Goal: Task Accomplishment & Management: Complete application form

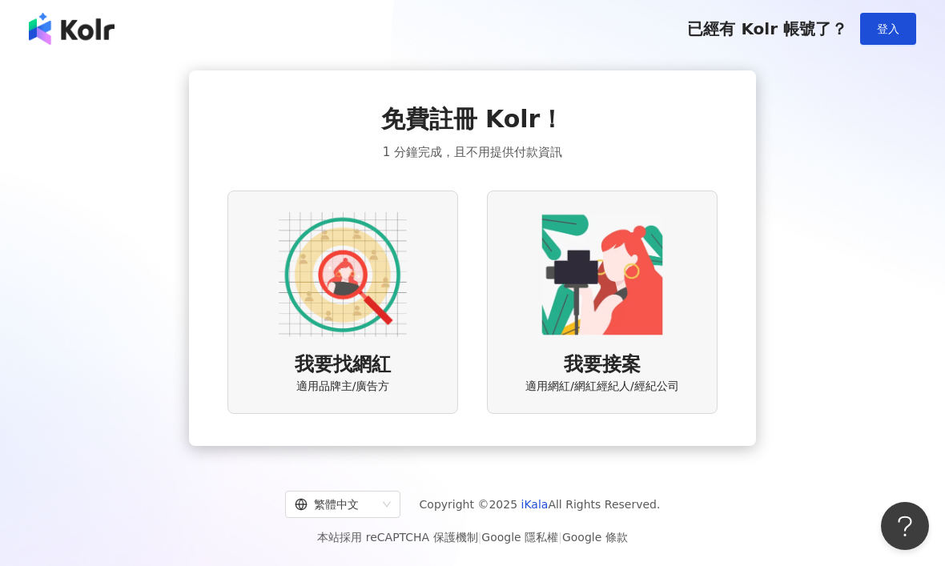
click at [623, 332] on img at bounding box center [602, 275] width 128 height 128
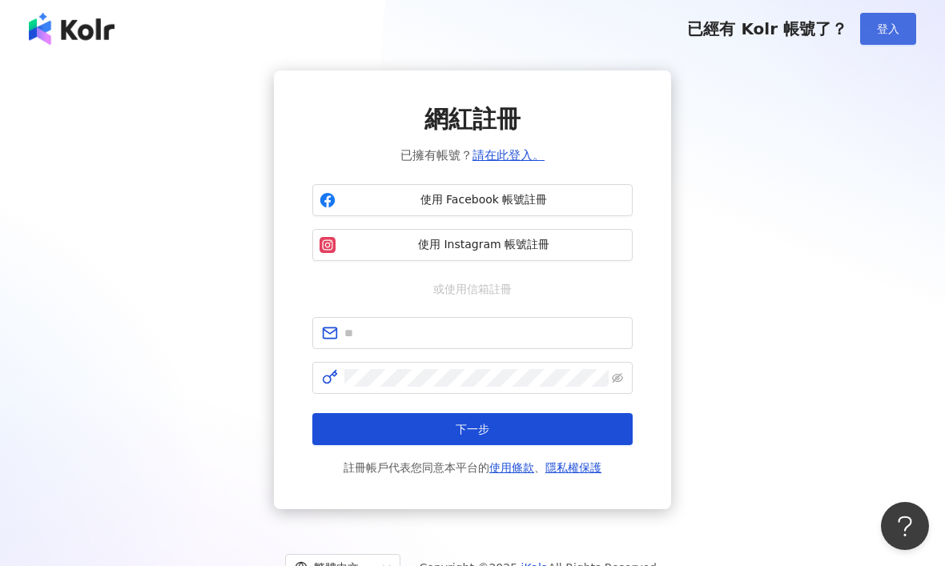
click at [899, 22] on button "登入" at bounding box center [888, 29] width 56 height 32
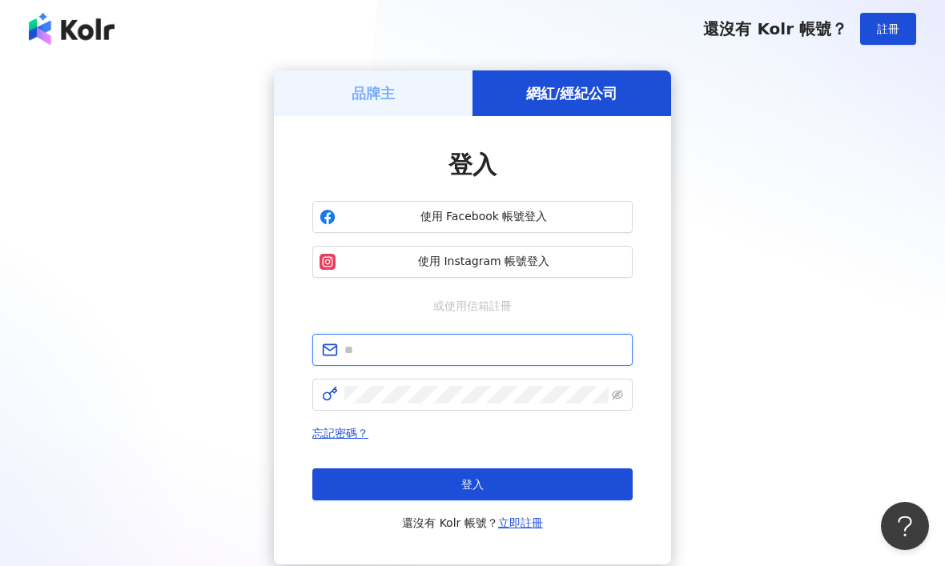
click at [525, 351] on input "text" at bounding box center [483, 350] width 279 height 18
type input "*"
type input "**********"
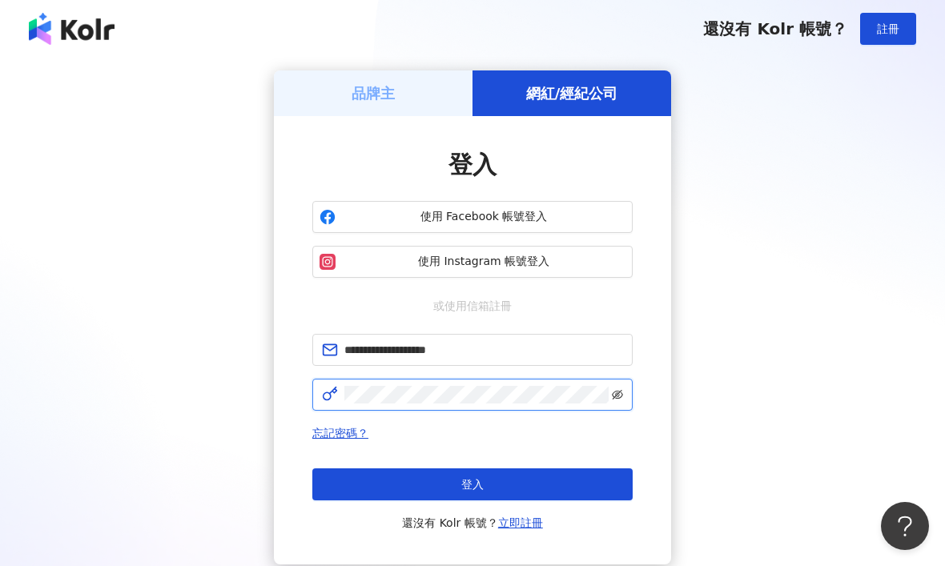
click at [619, 390] on icon "eye-invisible" at bounding box center [617, 394] width 11 height 11
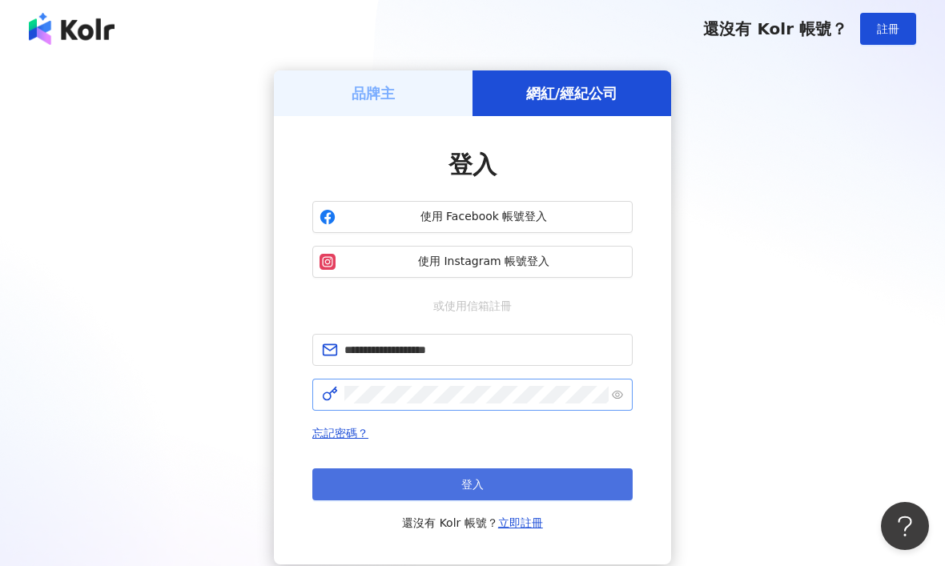
click at [538, 477] on button "登入" at bounding box center [472, 485] width 320 height 32
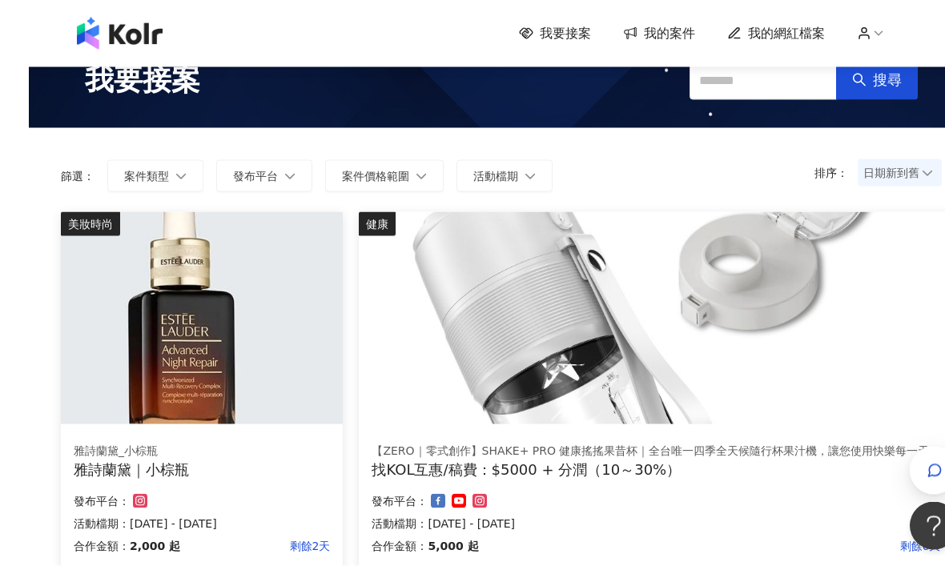
scroll to position [50, 0]
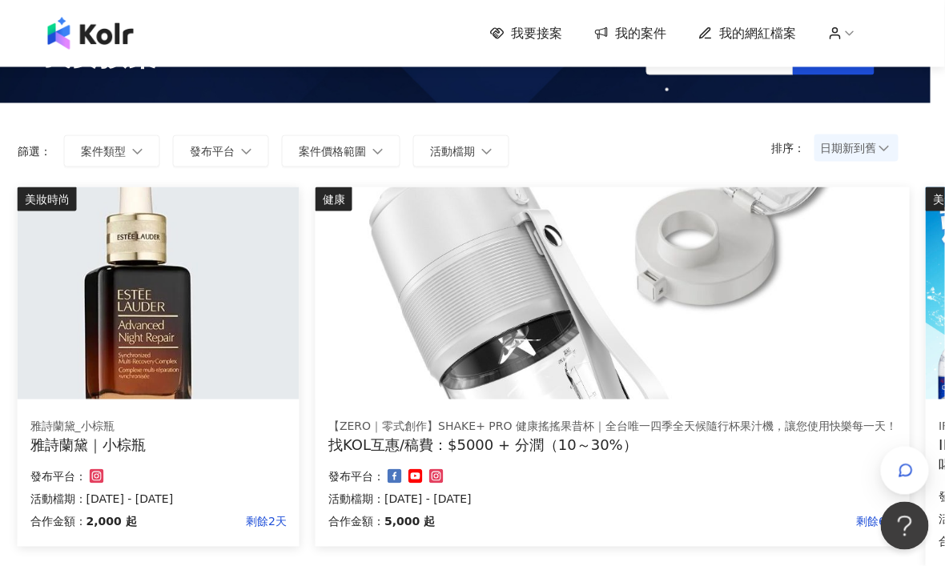
click at [197, 340] on img at bounding box center [159, 293] width 282 height 212
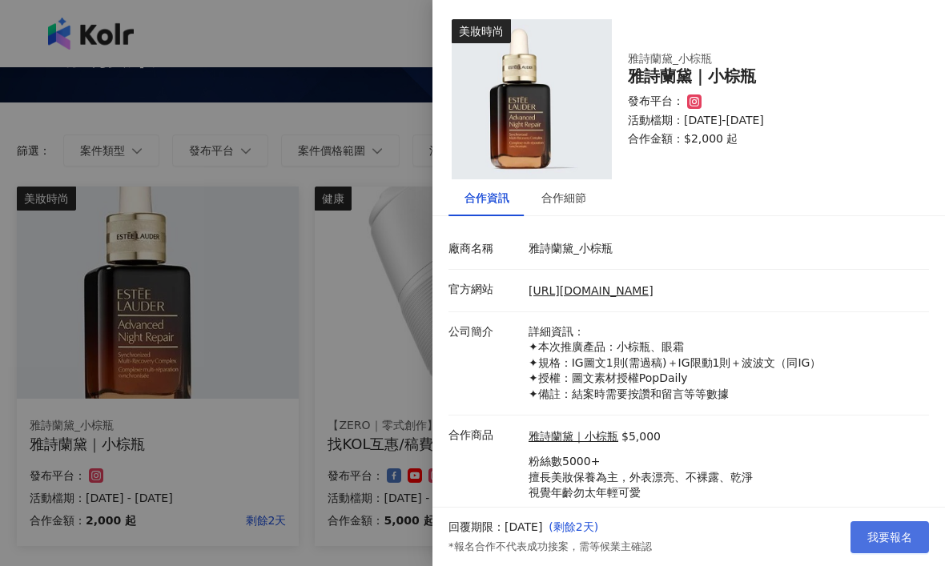
click at [899, 553] on button "我要報名" at bounding box center [890, 537] width 78 height 32
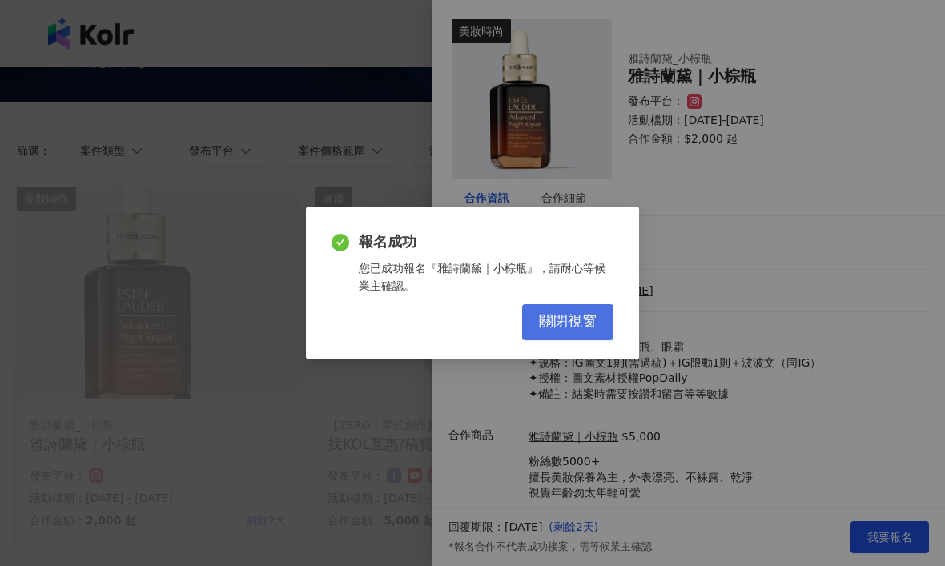
click at [577, 331] on span "關閉視窗" at bounding box center [568, 322] width 58 height 18
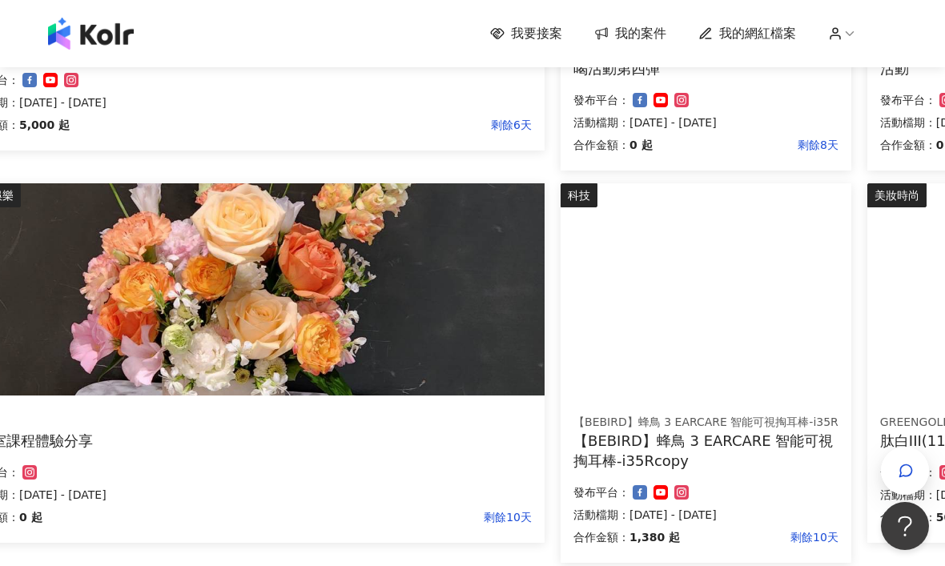
scroll to position [453, 258]
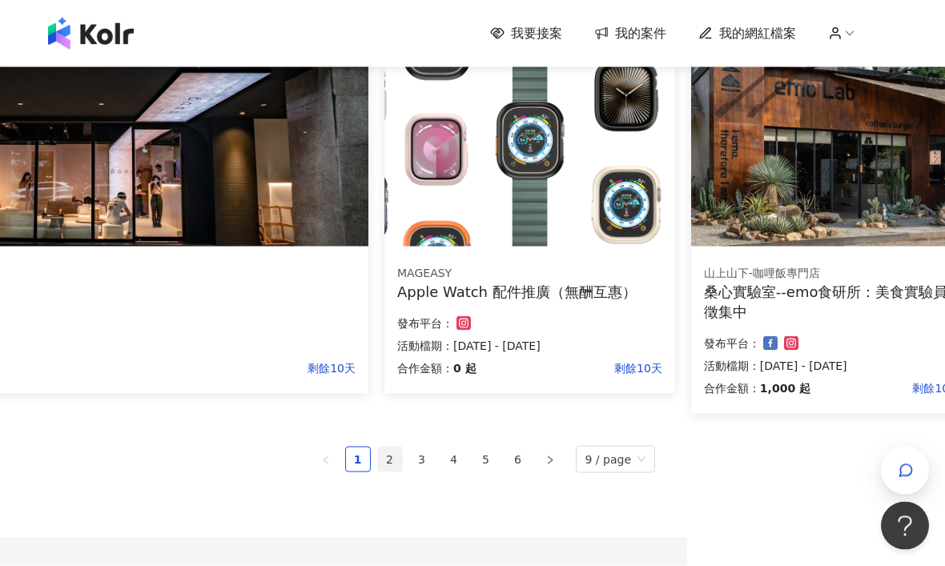
click at [396, 458] on link "2" at bounding box center [390, 460] width 24 height 24
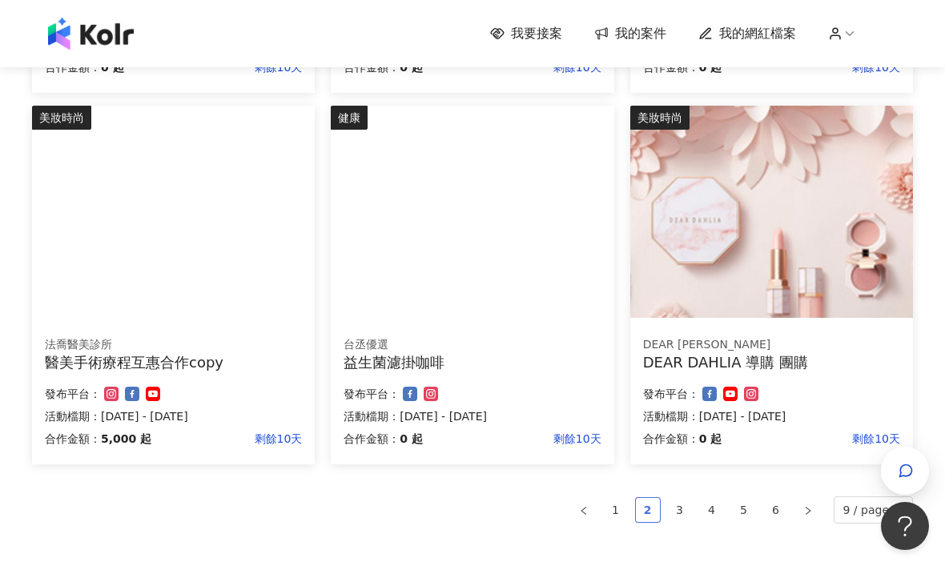
scroll to position [870, 0]
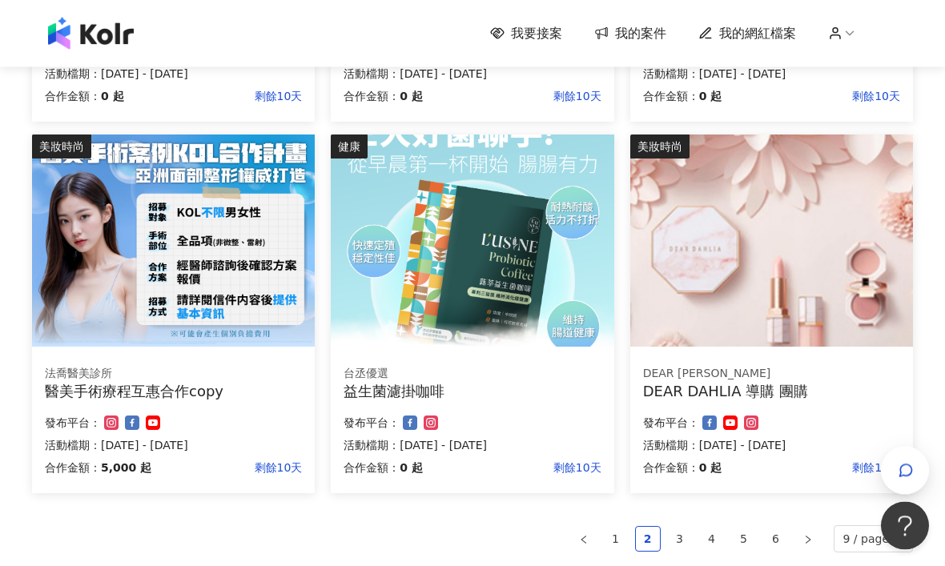
click at [251, 315] on img at bounding box center [173, 241] width 283 height 212
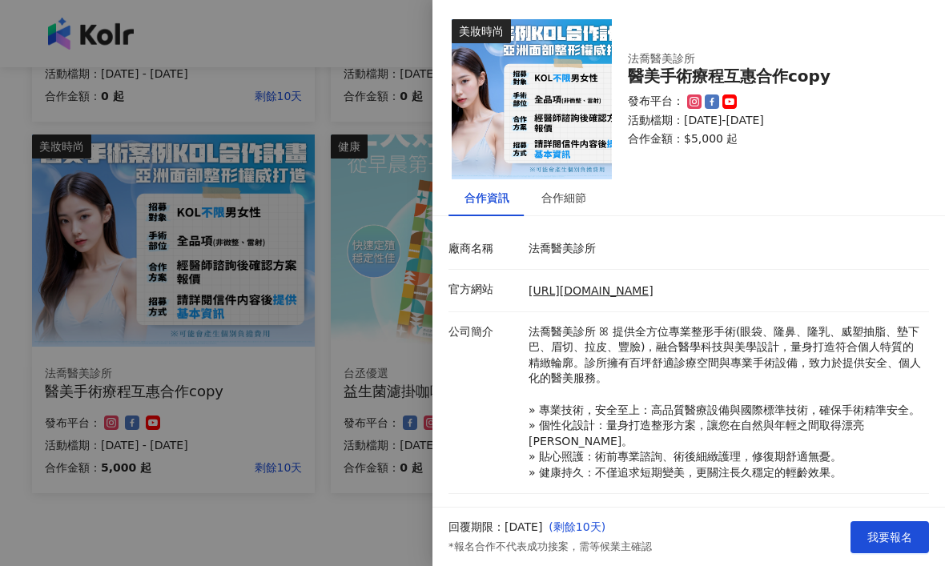
scroll to position [-2, 0]
click at [323, 392] on div at bounding box center [472, 283] width 945 height 566
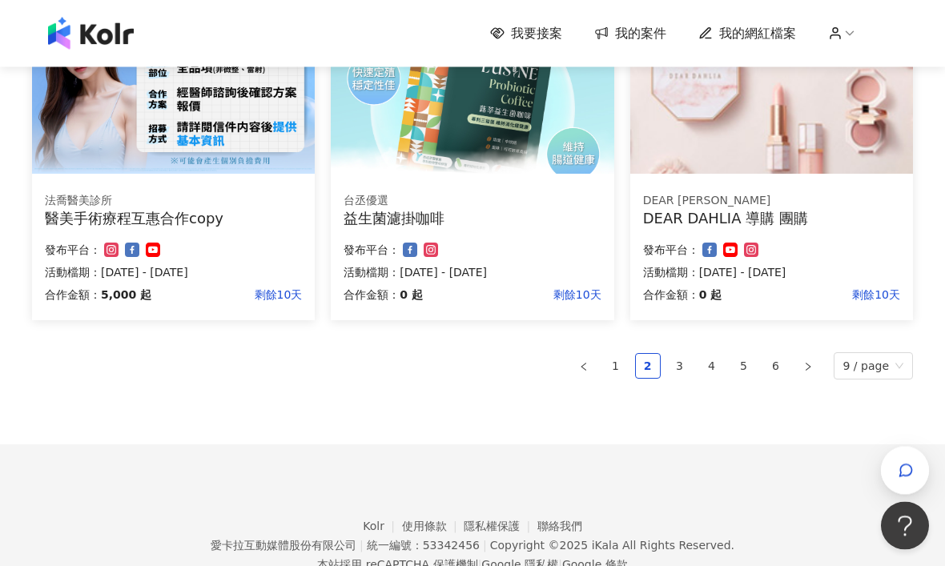
scroll to position [1017, 0]
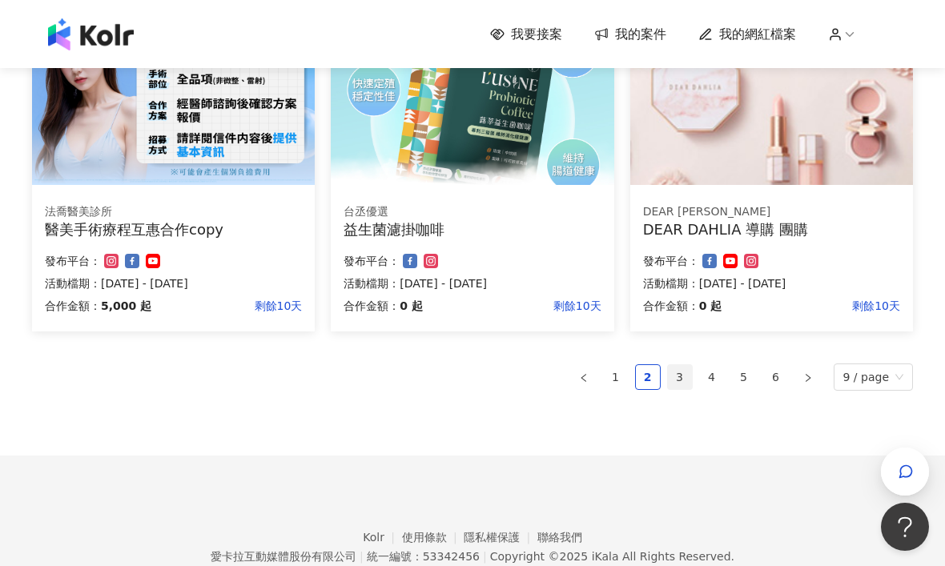
click at [682, 374] on link "3" at bounding box center [680, 376] width 24 height 24
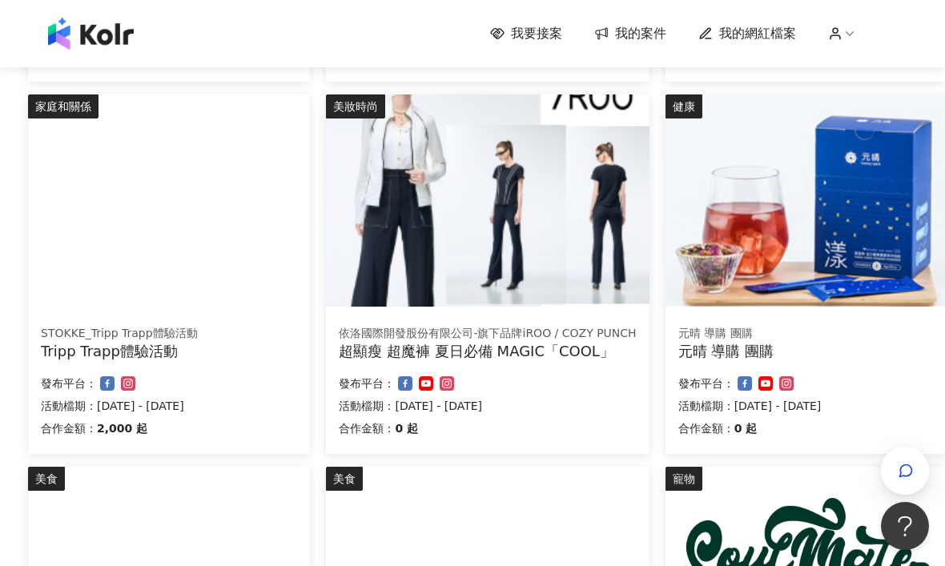
scroll to position [521, 4]
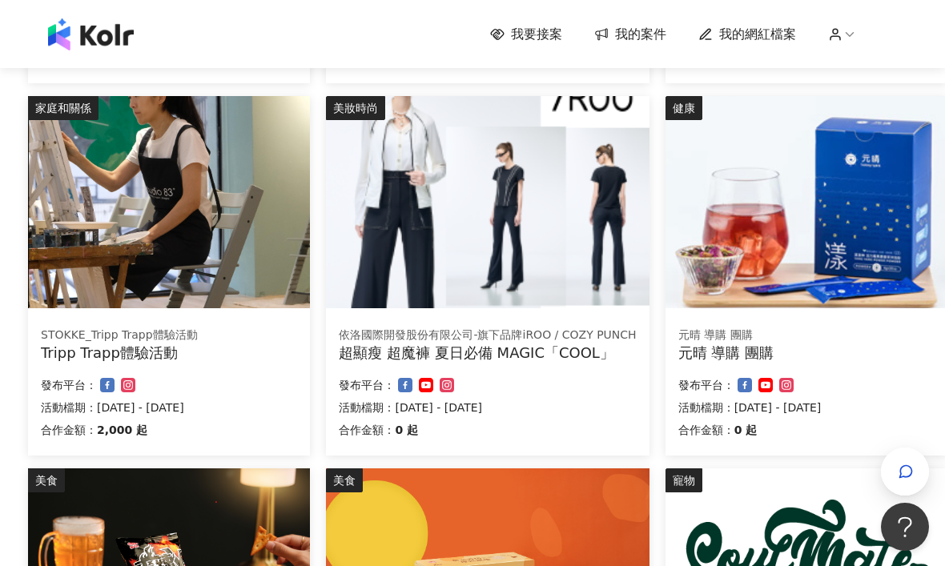
click at [182, 228] on img at bounding box center [169, 201] width 282 height 212
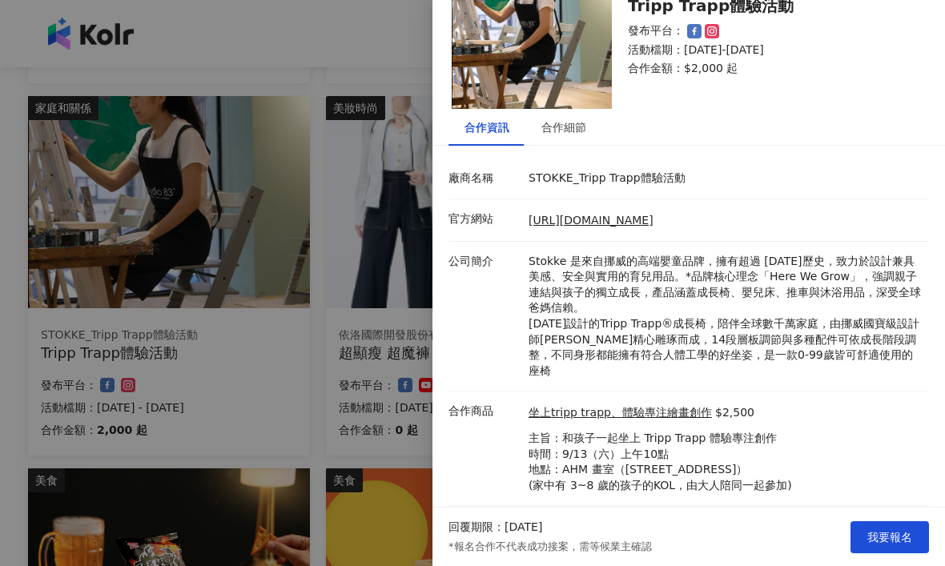
scroll to position [70, 0]
click at [261, 401] on div at bounding box center [472, 283] width 945 height 566
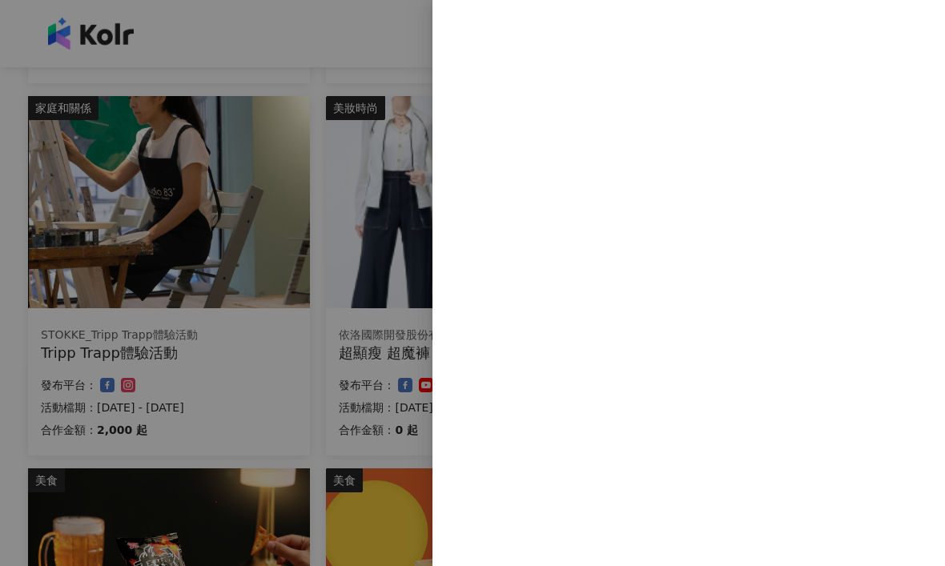
scroll to position [0, 0]
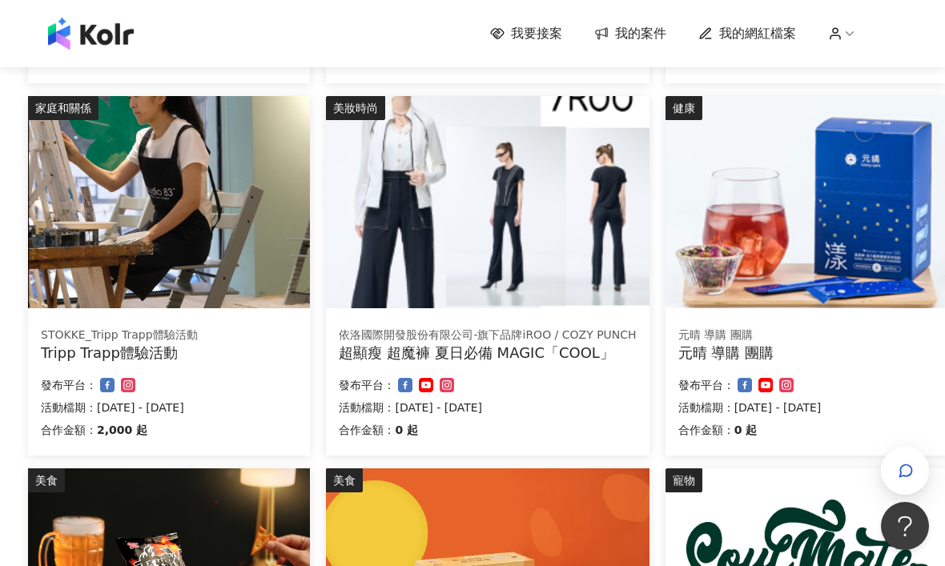
click at [545, 258] on img at bounding box center [487, 202] width 323 height 212
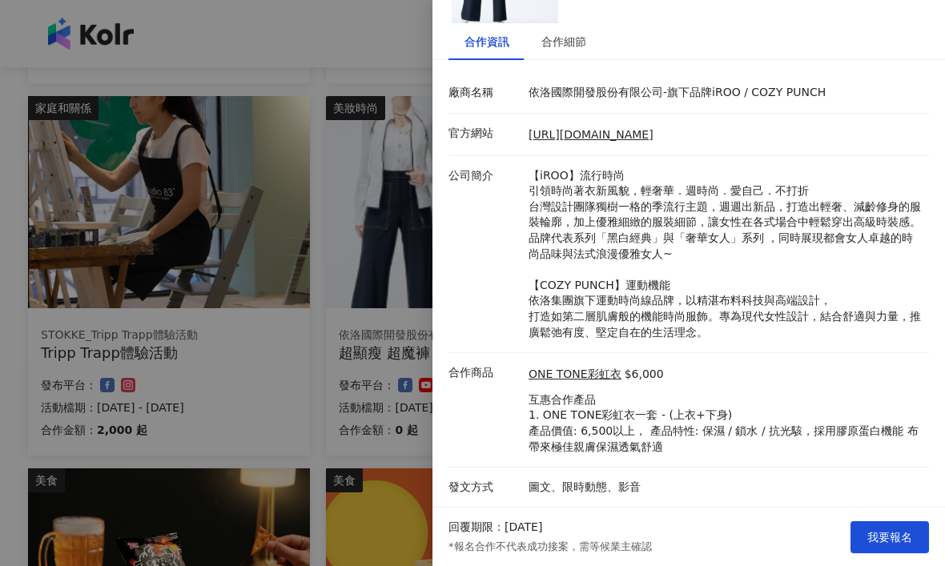
scroll to position [192, 0]
click at [300, 455] on div at bounding box center [472, 283] width 945 height 566
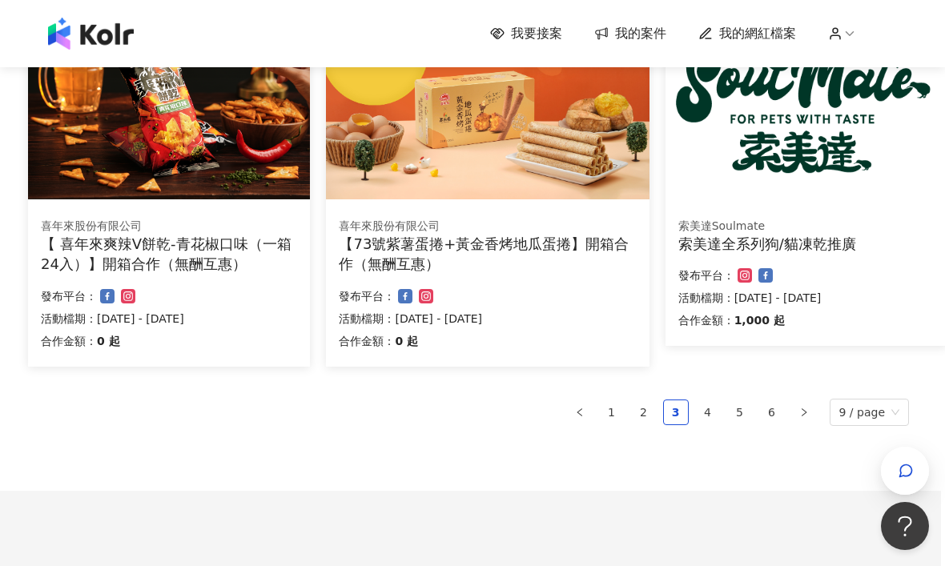
scroll to position [1068, 4]
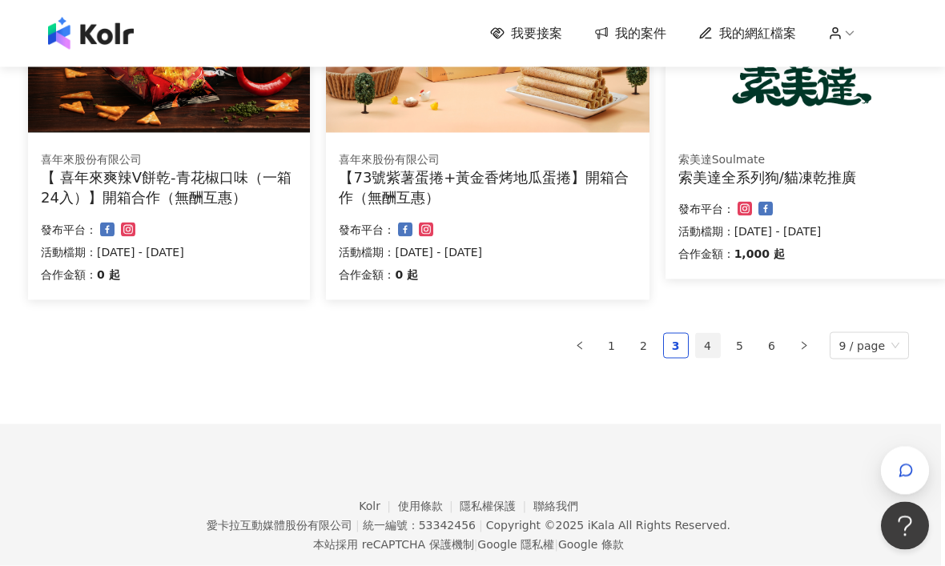
click at [718, 358] on link "4" at bounding box center [708, 346] width 24 height 24
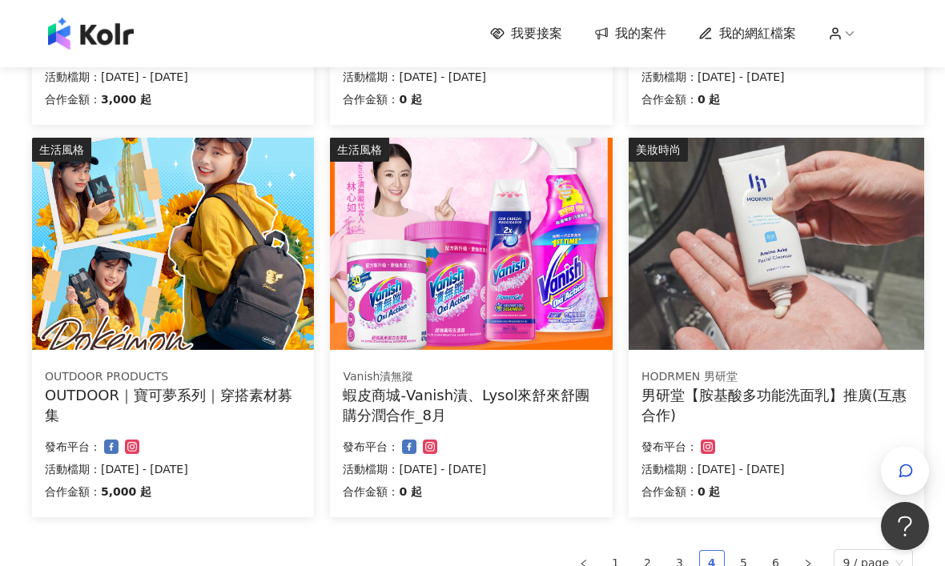
scroll to position [890, 0]
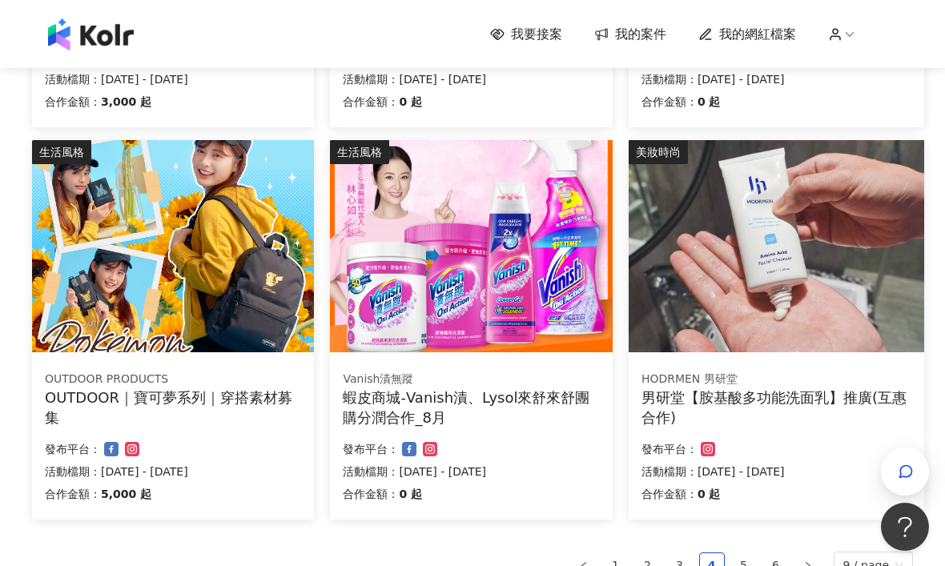
click at [97, 292] on img at bounding box center [173, 245] width 282 height 212
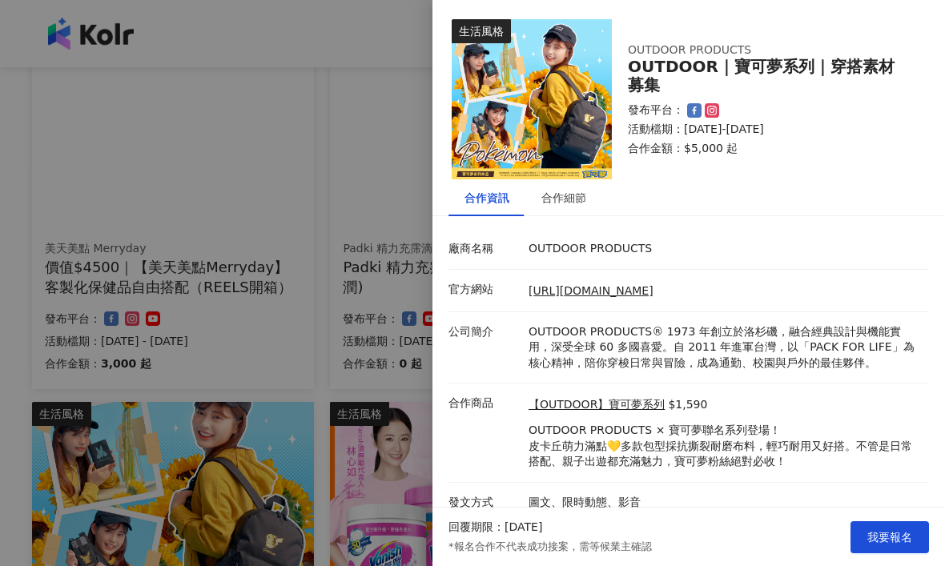
scroll to position [625, 0]
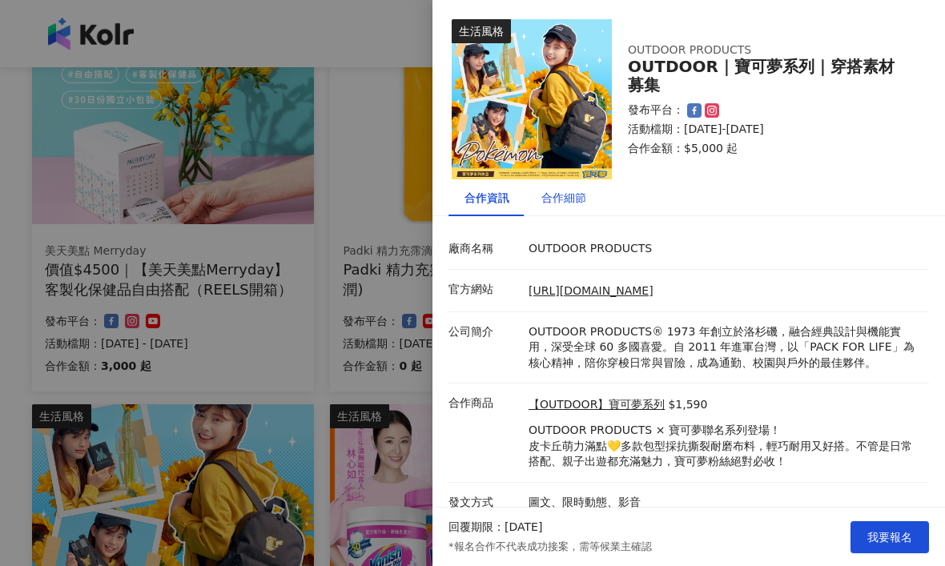
click at [571, 205] on div "合作細節" at bounding box center [563, 198] width 45 height 18
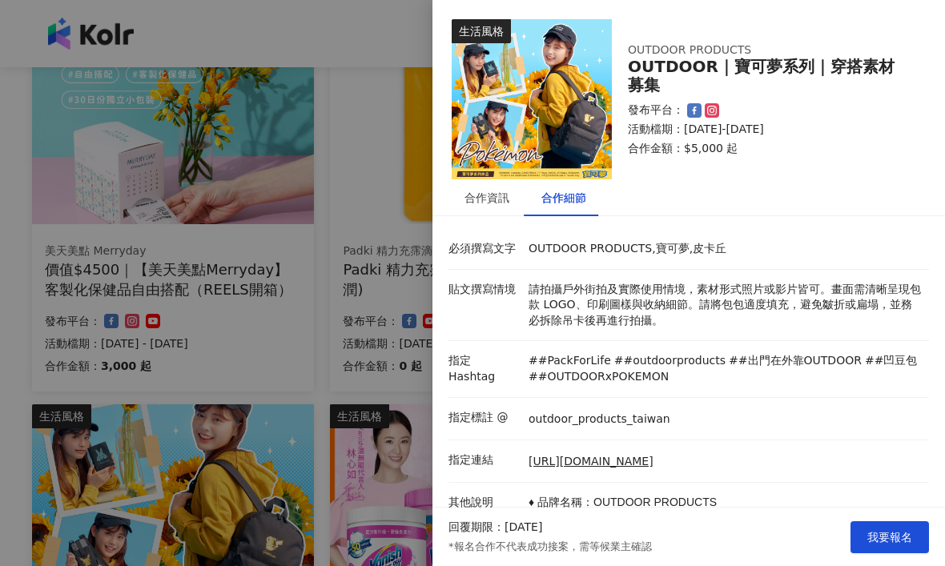
scroll to position [0, 0]
click at [182, 372] on div at bounding box center [472, 283] width 945 height 566
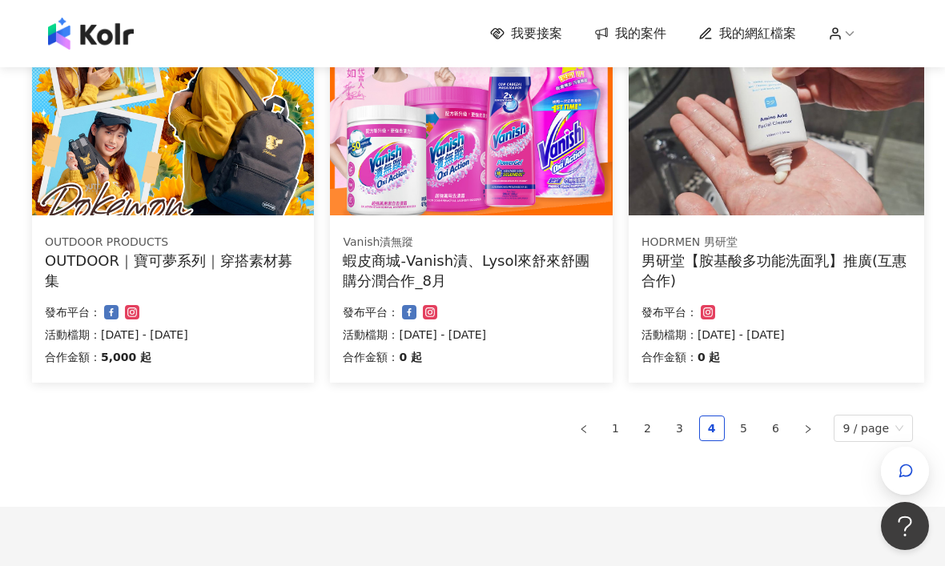
scroll to position [1088, 0]
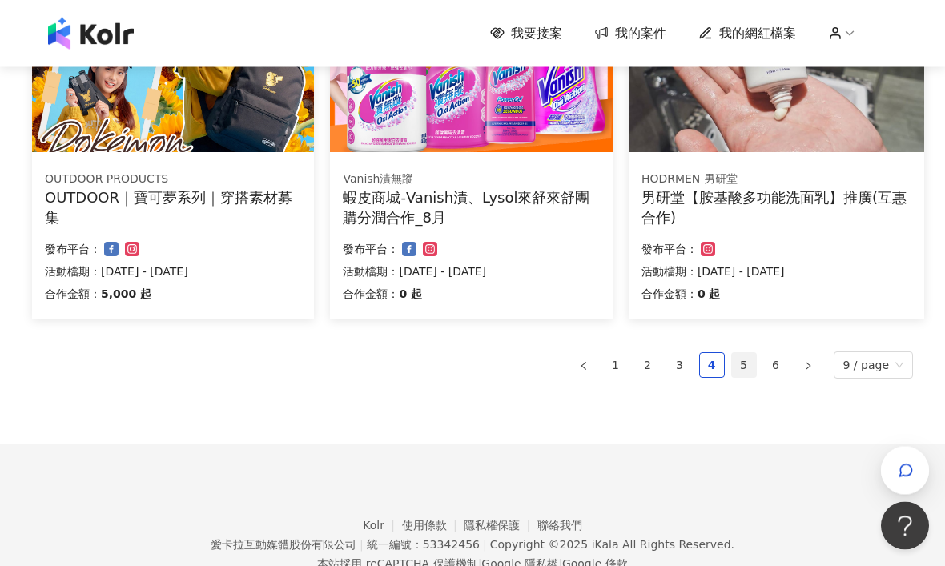
click at [756, 362] on link "5" at bounding box center [744, 366] width 24 height 24
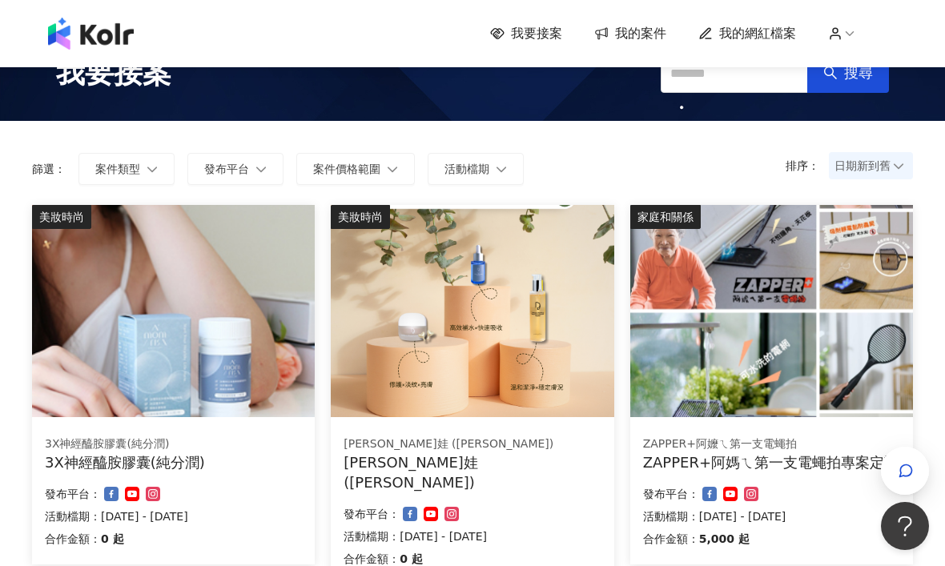
scroll to position [38, 0]
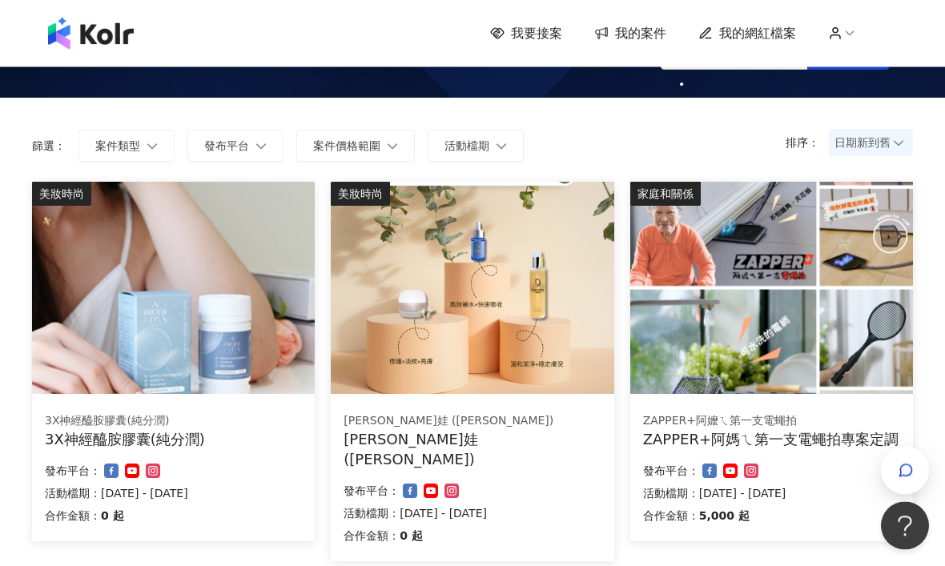
click at [803, 352] on img at bounding box center [771, 289] width 283 height 212
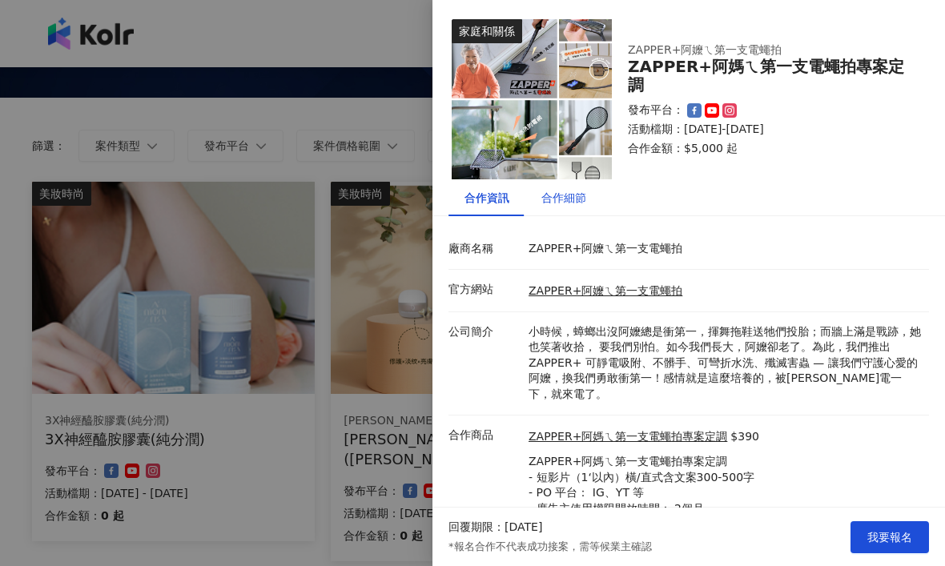
click at [578, 204] on div "合作細節" at bounding box center [563, 198] width 45 height 18
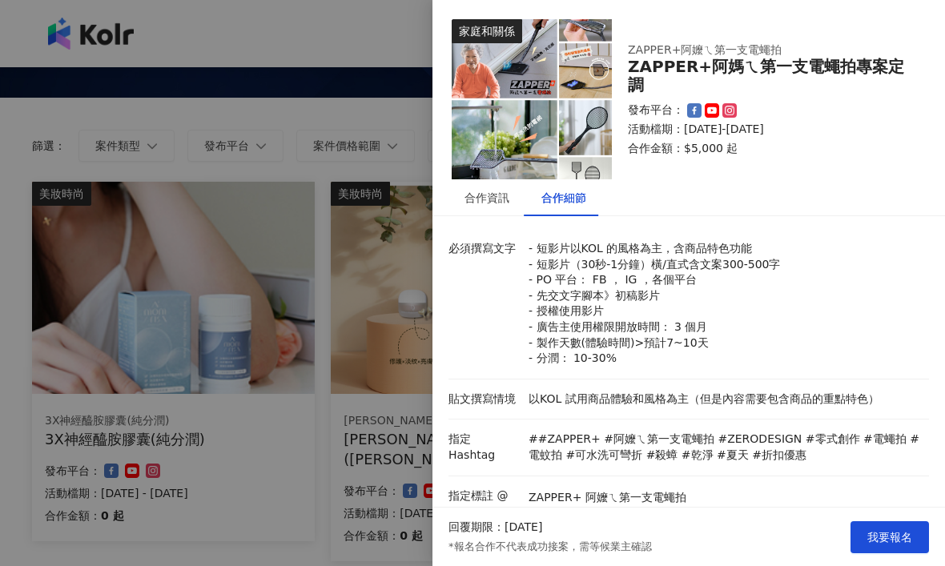
click at [94, 387] on div at bounding box center [472, 283] width 945 height 566
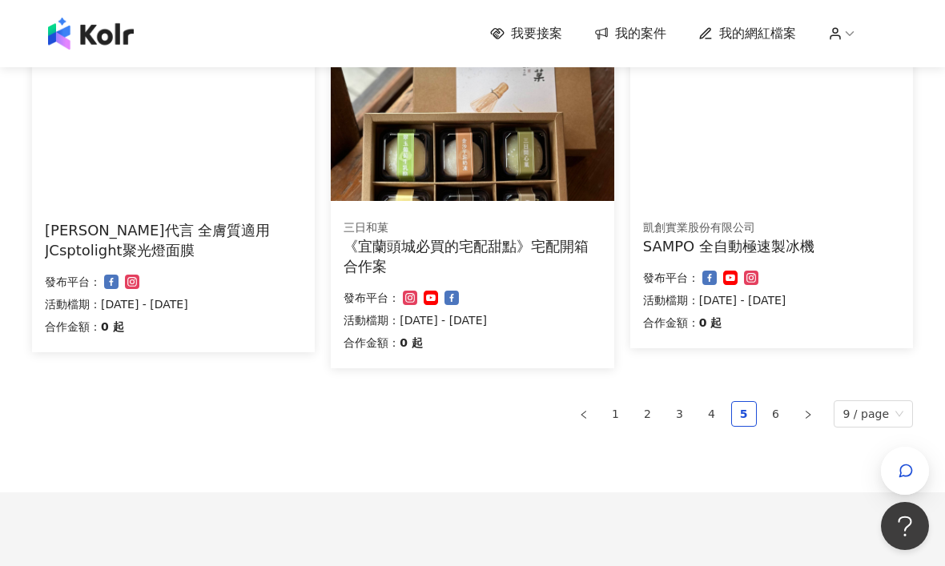
scroll to position [1068, 0]
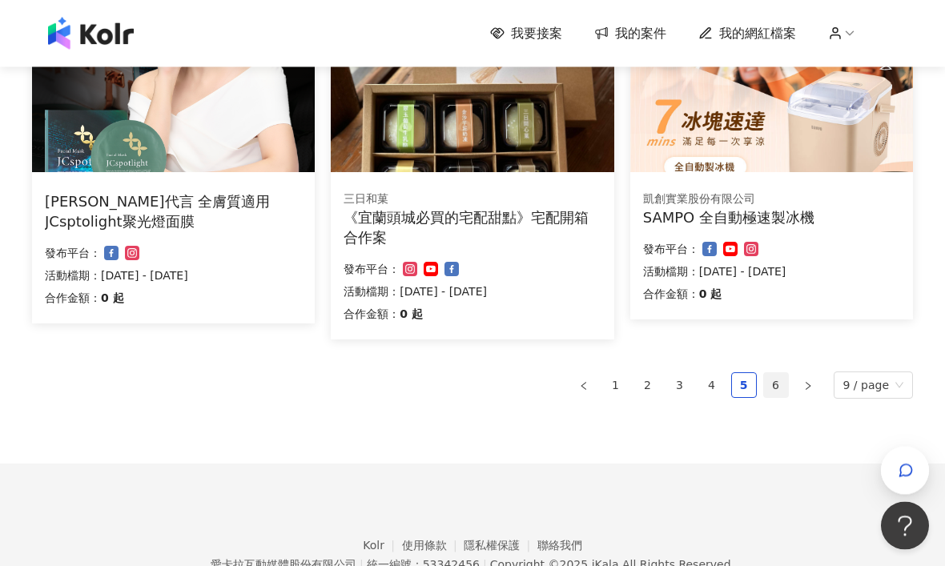
click at [785, 374] on link "6" at bounding box center [776, 386] width 24 height 24
click at [769, 374] on link "6" at bounding box center [776, 386] width 24 height 24
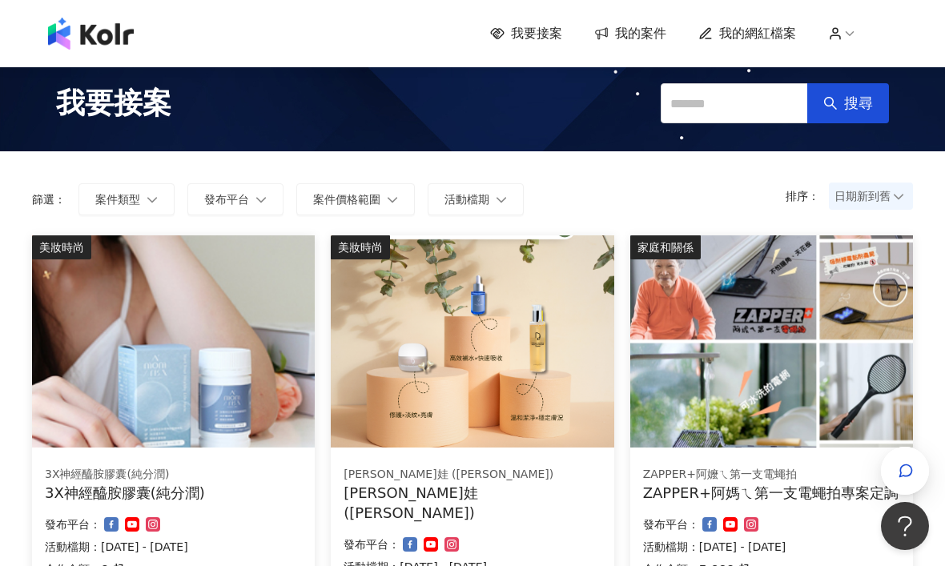
scroll to position [0, 0]
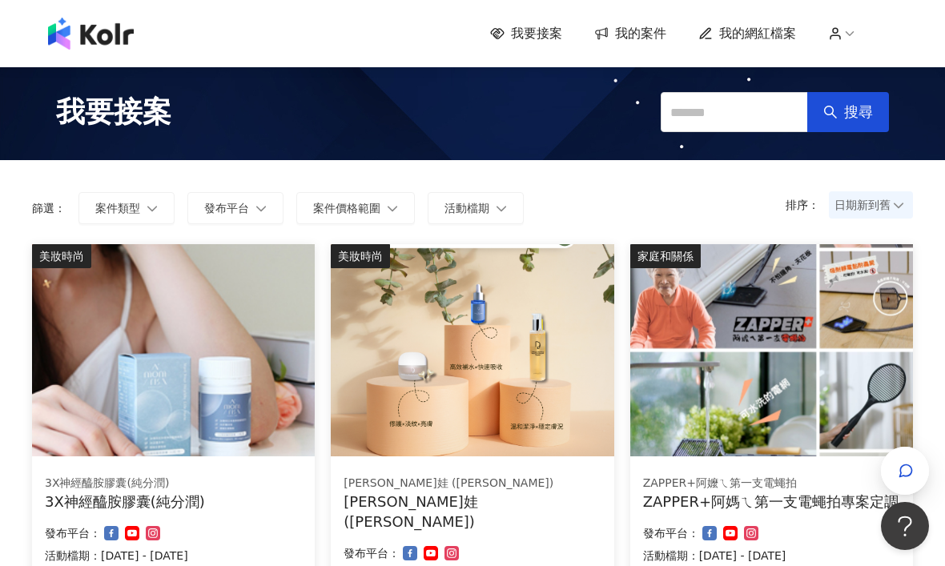
click at [547, 37] on span "我要接案" at bounding box center [536, 34] width 51 height 18
